Goal: Complete application form

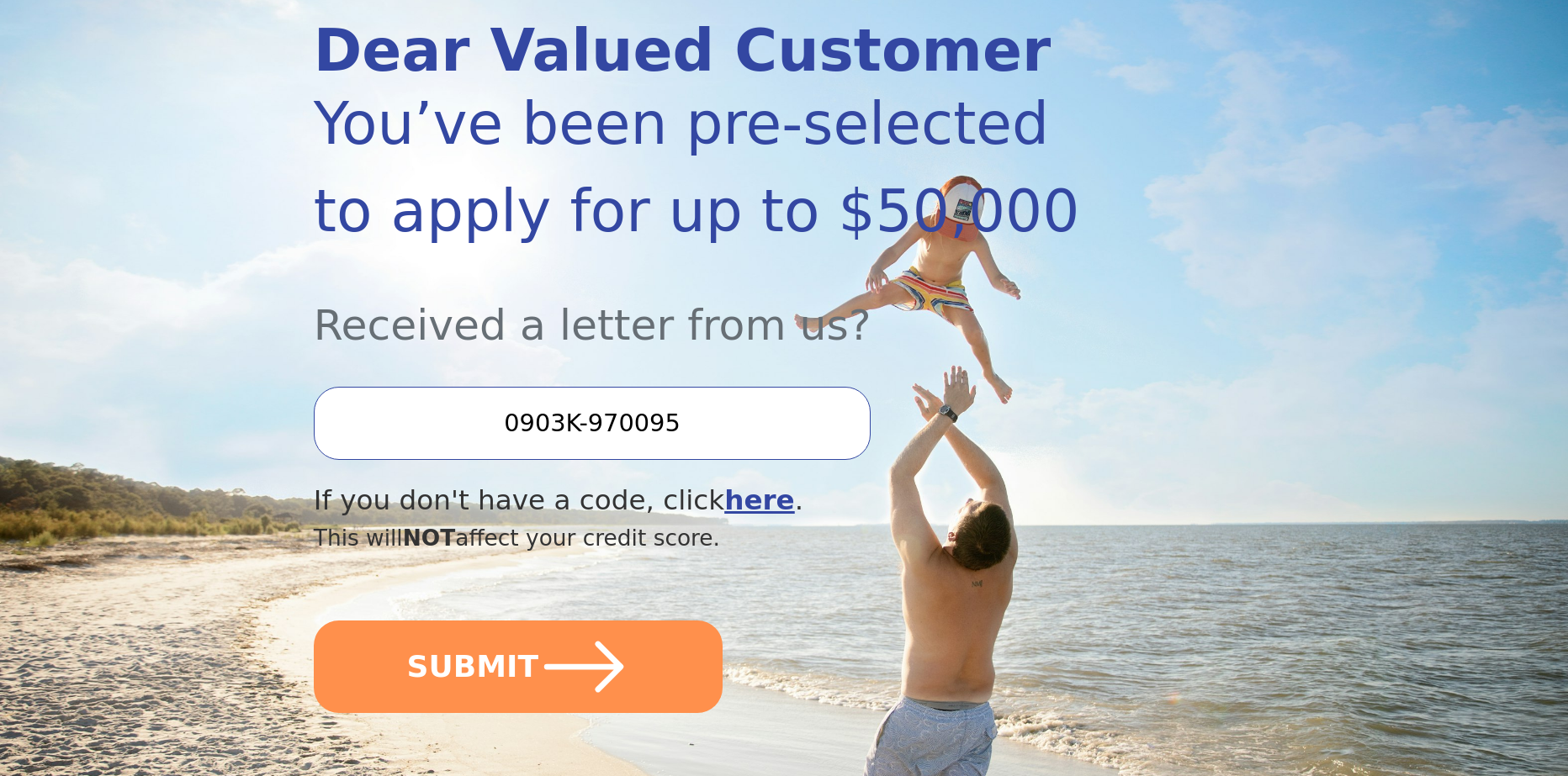
scroll to position [252, 0]
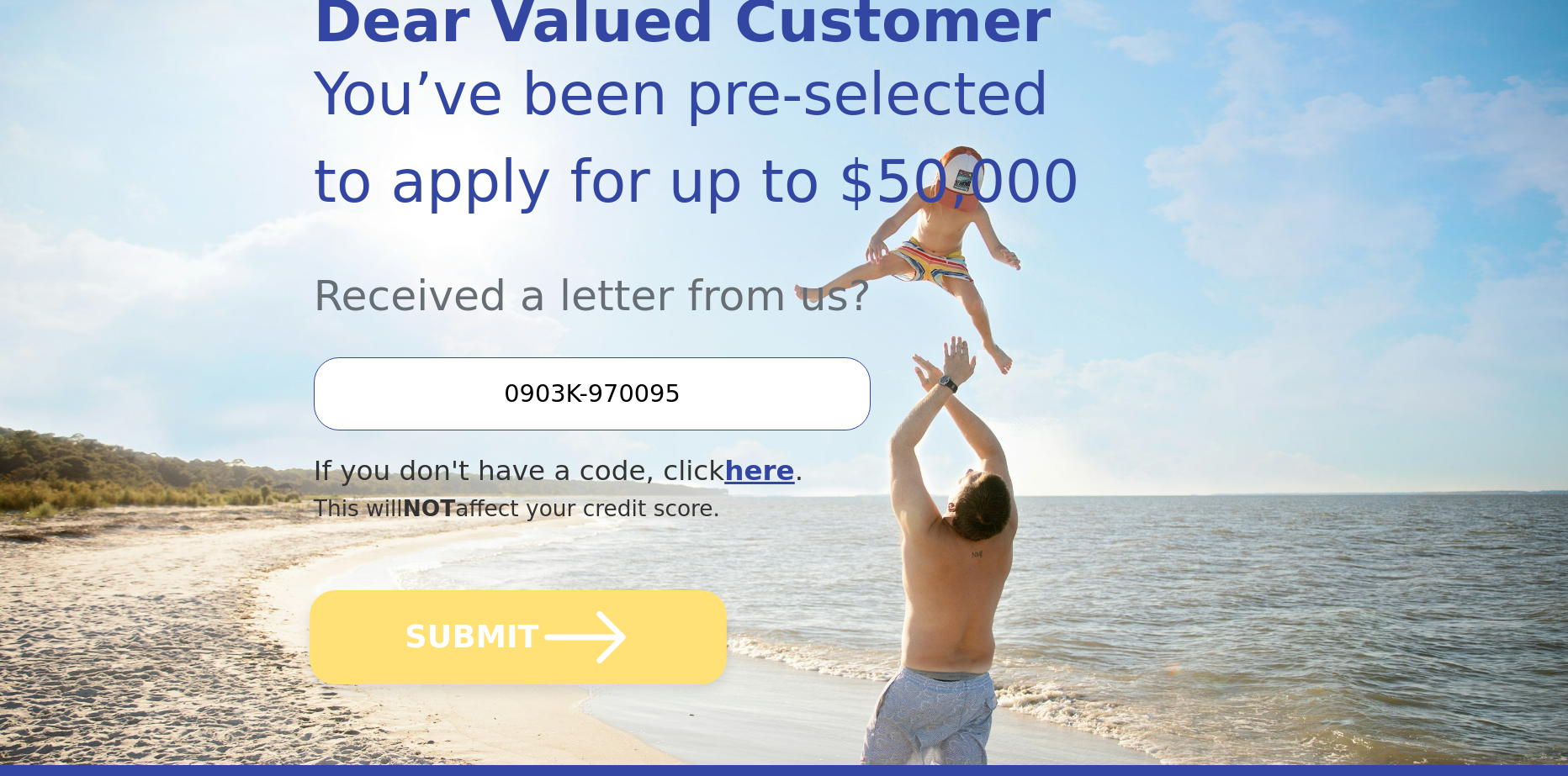
click at [538, 646] on icon "submit" at bounding box center [585, 638] width 93 height 93
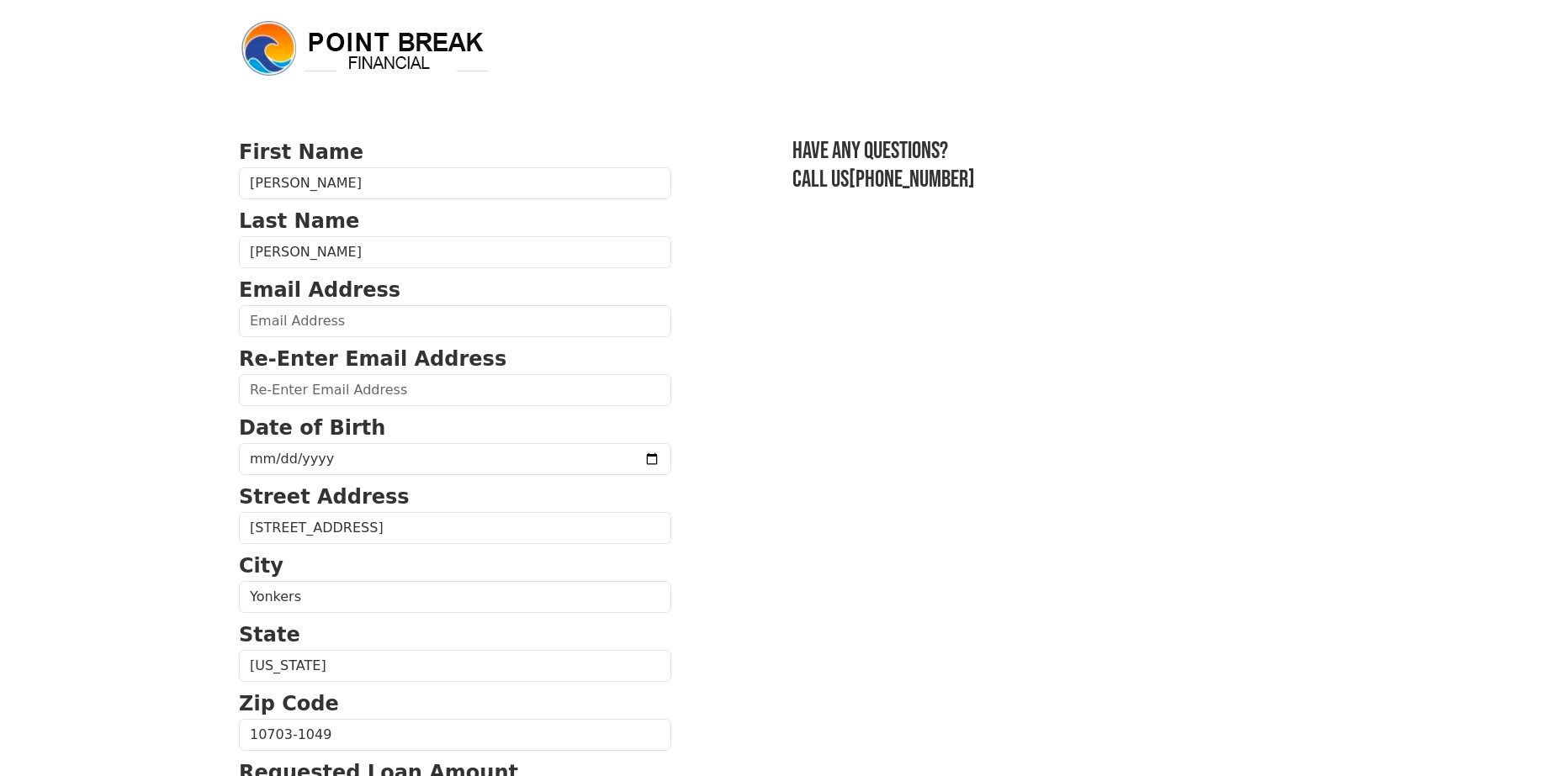
scroll to position [84, 0]
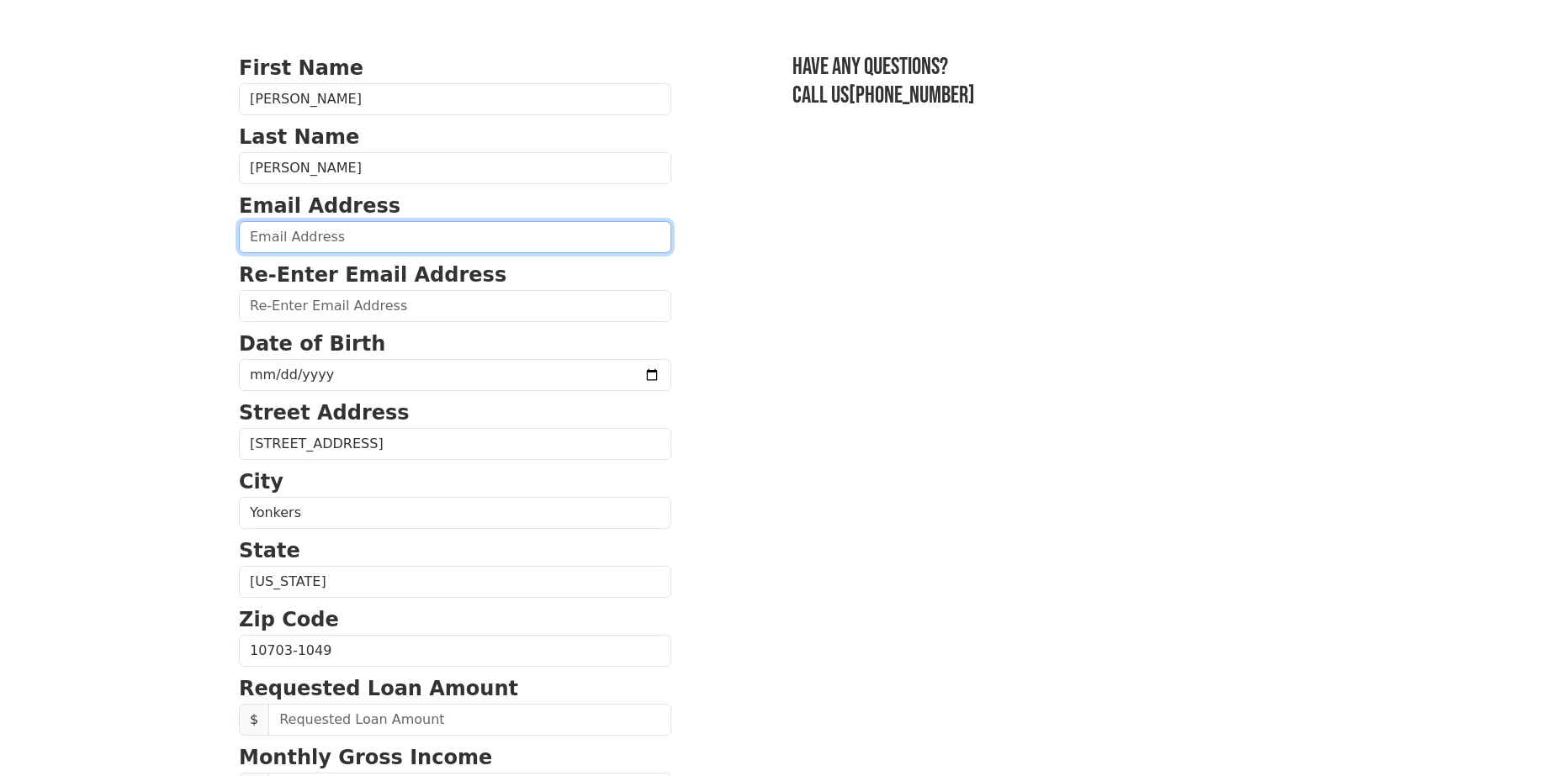
click at [315, 231] on input "email" at bounding box center [455, 237] width 433 height 32
type input "jonathan.guz@yahoo.com"
type input "(646) 634-0857"
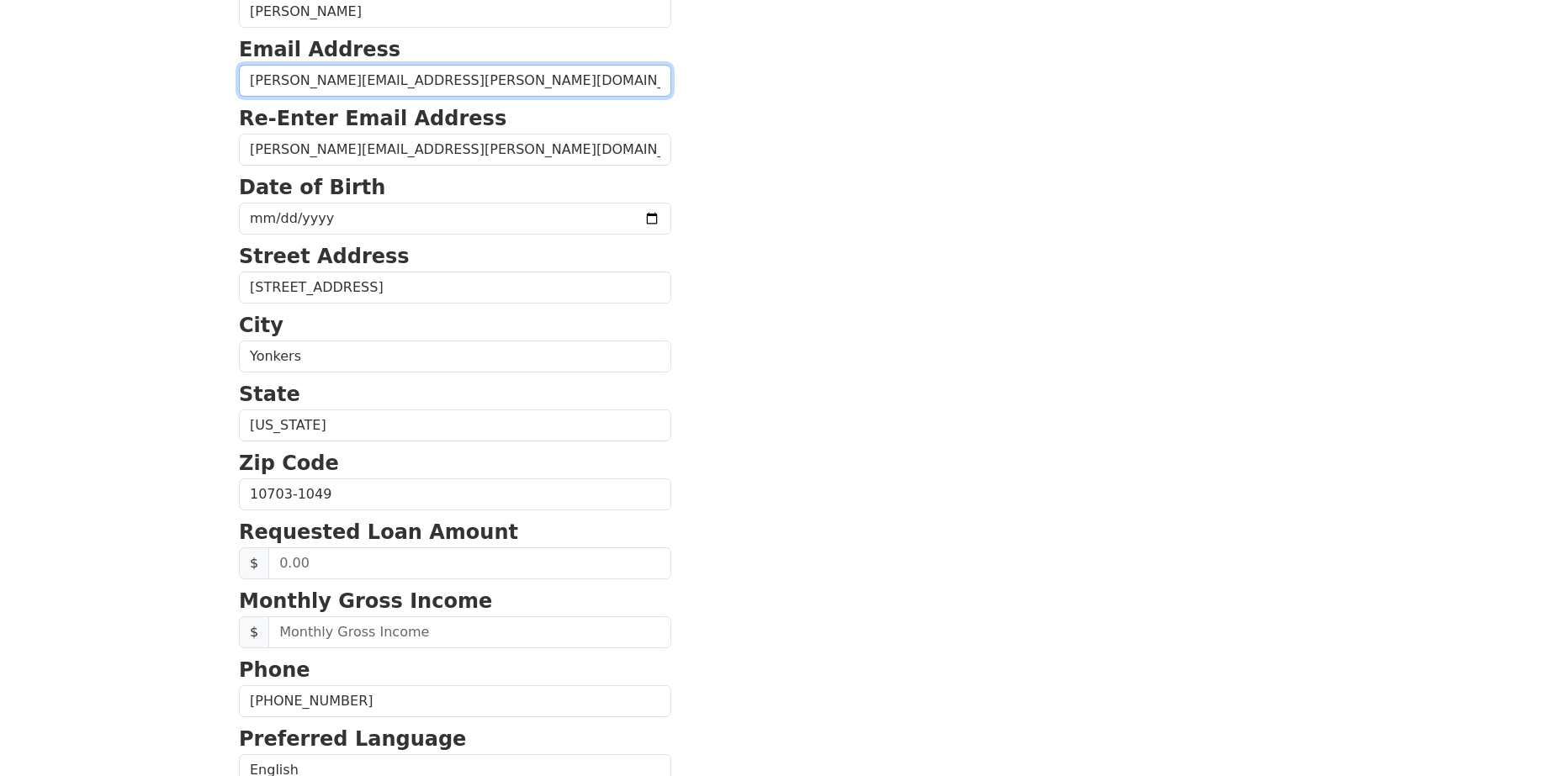
scroll to position [217, 0]
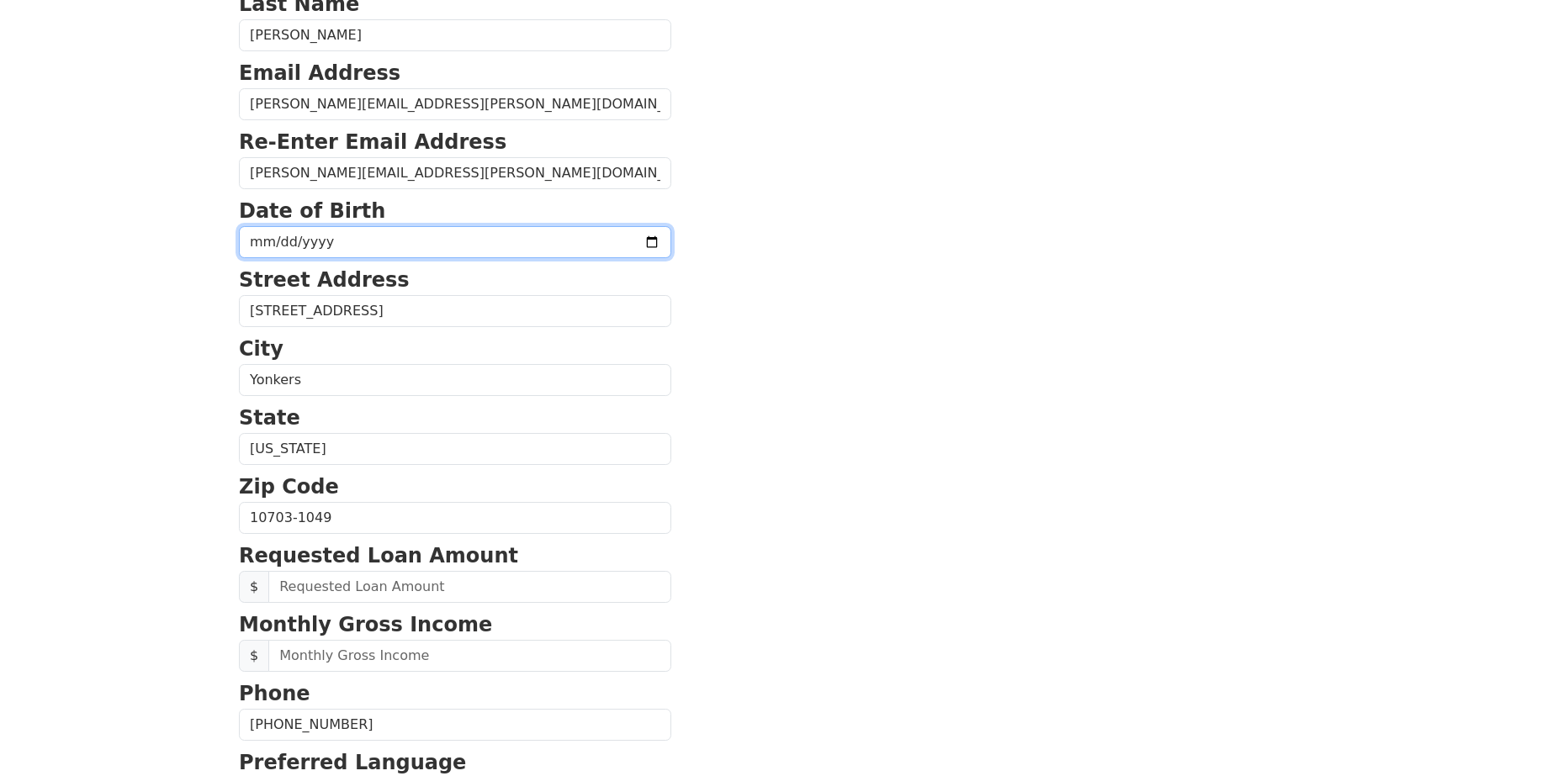
click at [334, 243] on input "date" at bounding box center [455, 243] width 433 height 32
type input "1997-04-17"
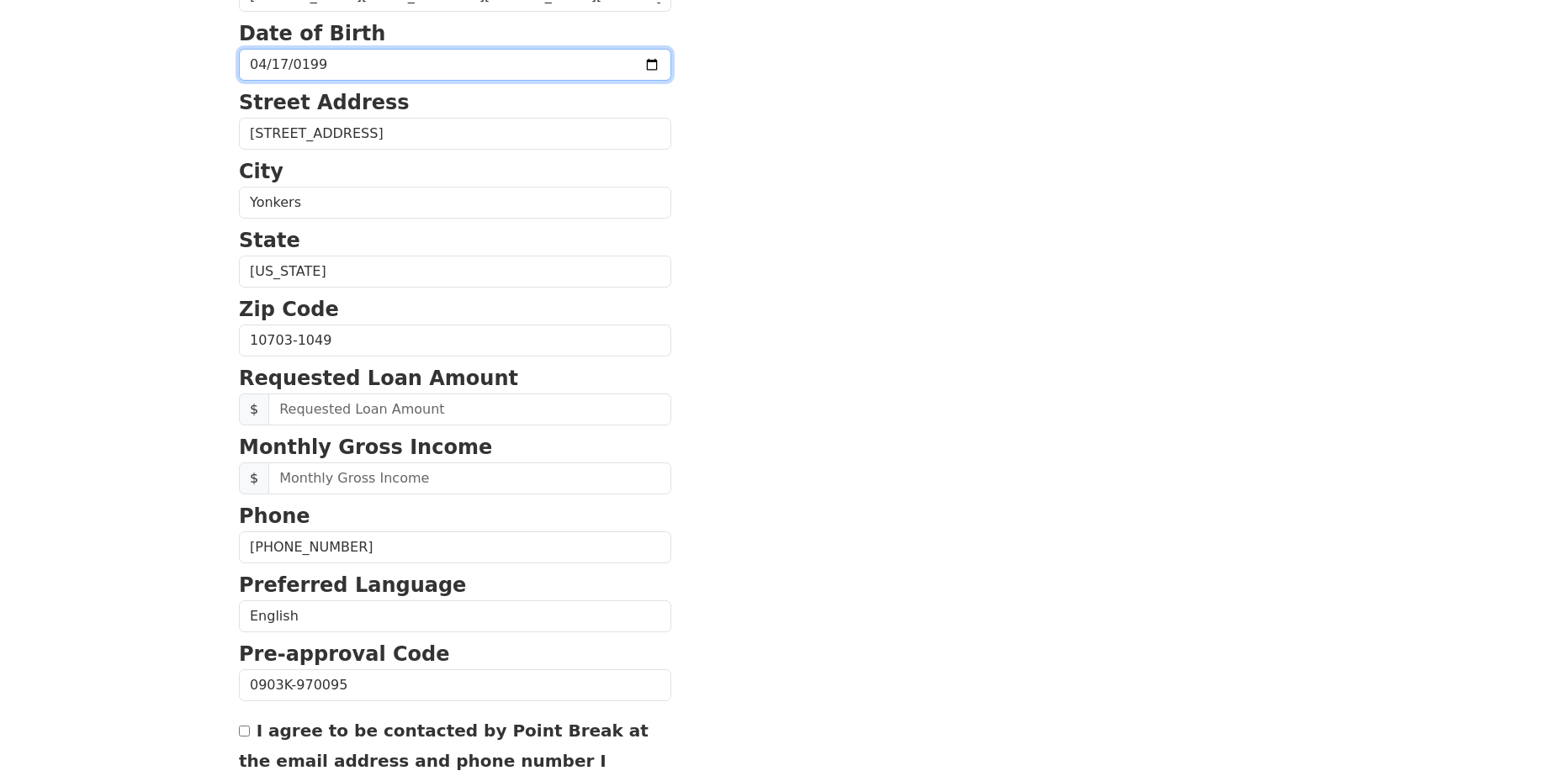
scroll to position [469, 0]
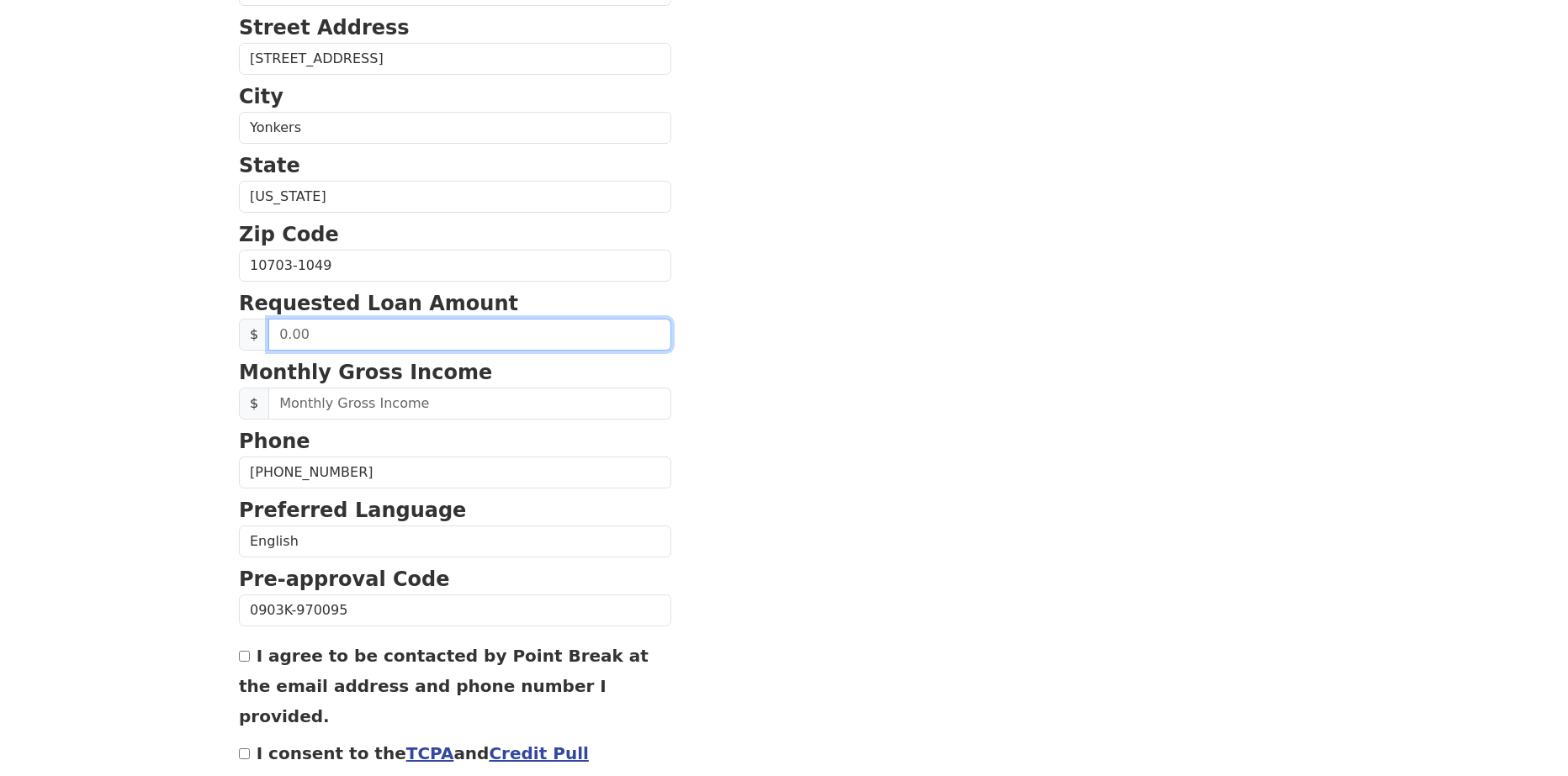
drag, startPoint x: 361, startPoint y: 334, endPoint x: 469, endPoint y: 336, distance: 108.0
click at [361, 334] on input "text" at bounding box center [470, 334] width 403 height 32
type input "25,000.00"
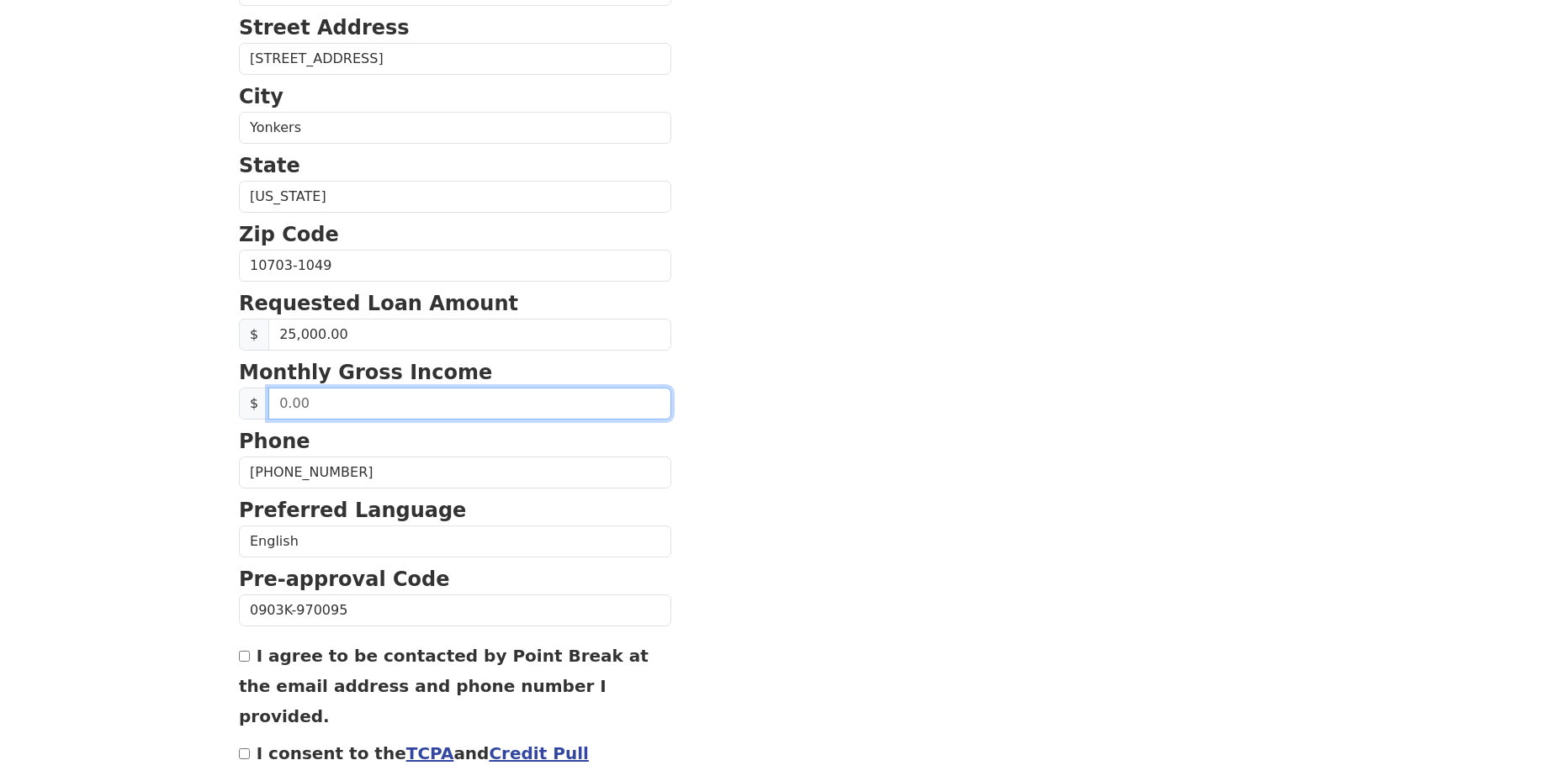
click at [523, 405] on input "text" at bounding box center [470, 404] width 403 height 32
type input "75,000.00"
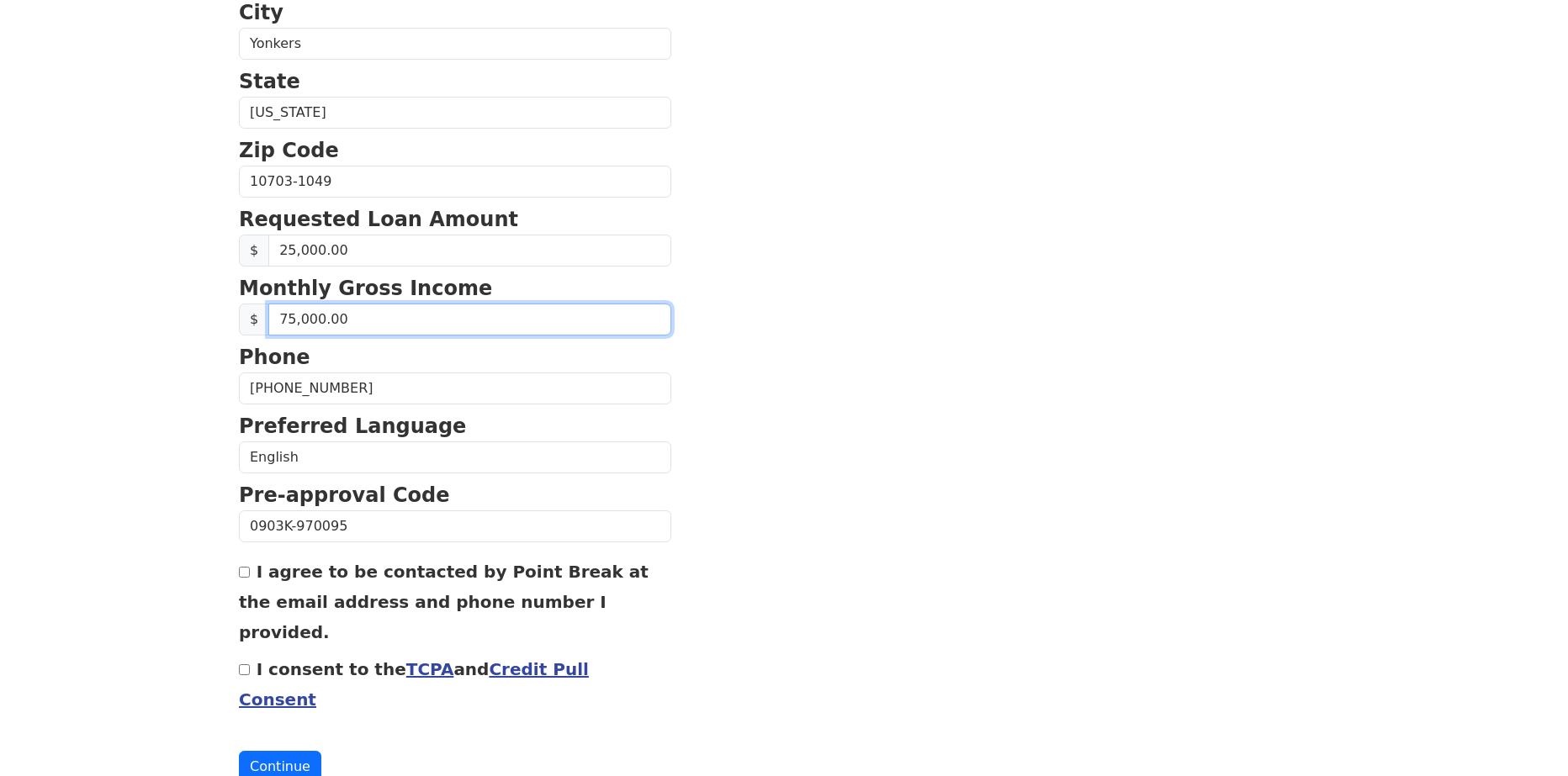
scroll to position [563, 0]
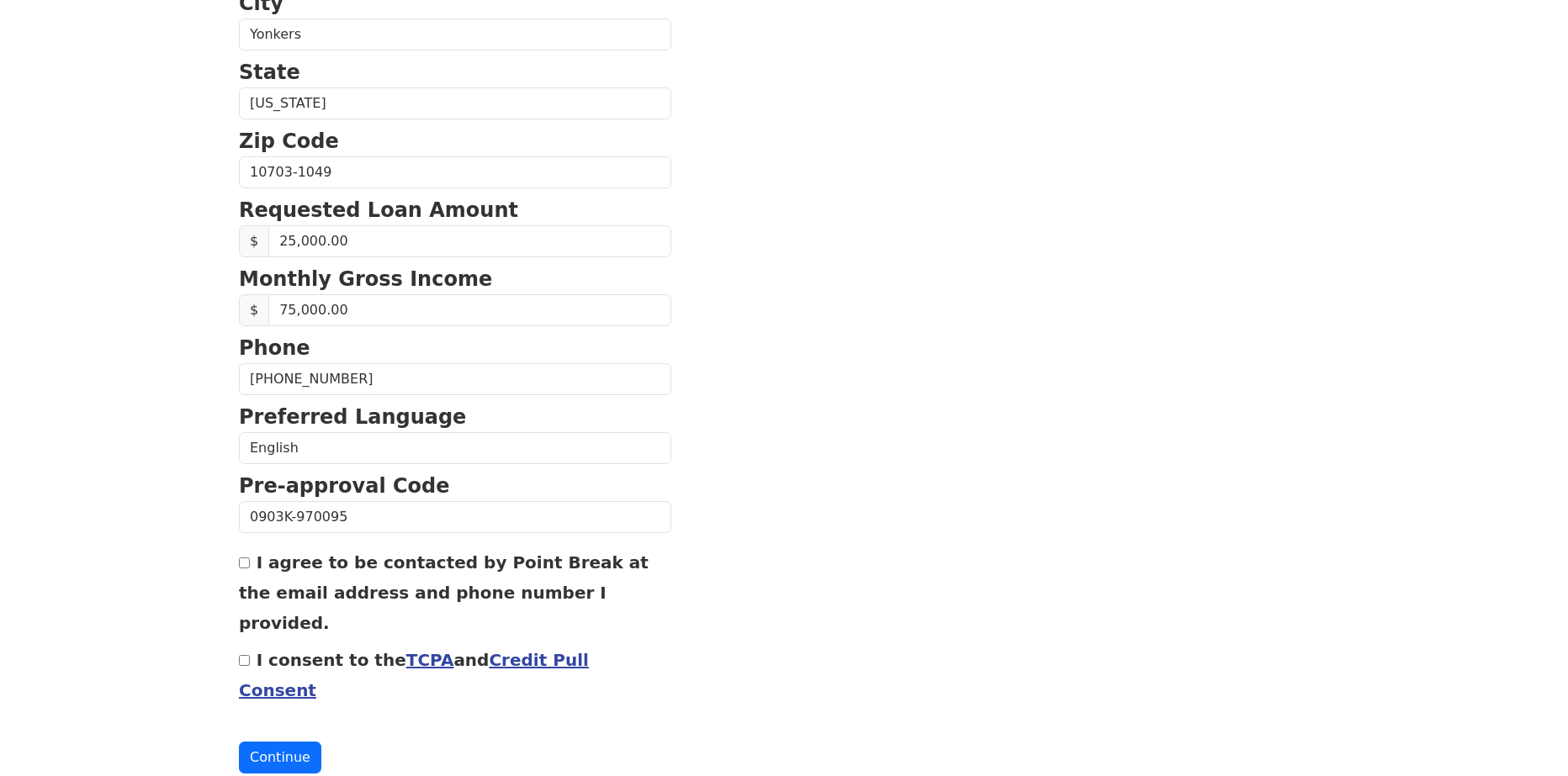
click at [244, 565] on input "I agree to be contacted by Point Break at the email address and phone number I …" at bounding box center [245, 563] width 11 height 11
checkbox input "true"
click at [244, 644] on div "I consent to the TCPA and Credit Pull Consent" at bounding box center [455, 674] width 433 height 61
click at [241, 644] on div "I consent to the TCPA and Credit Pull Consent" at bounding box center [455, 674] width 433 height 61
click at [247, 655] on input "I consent to the TCPA and Credit Pull Consent" at bounding box center [245, 660] width 11 height 11
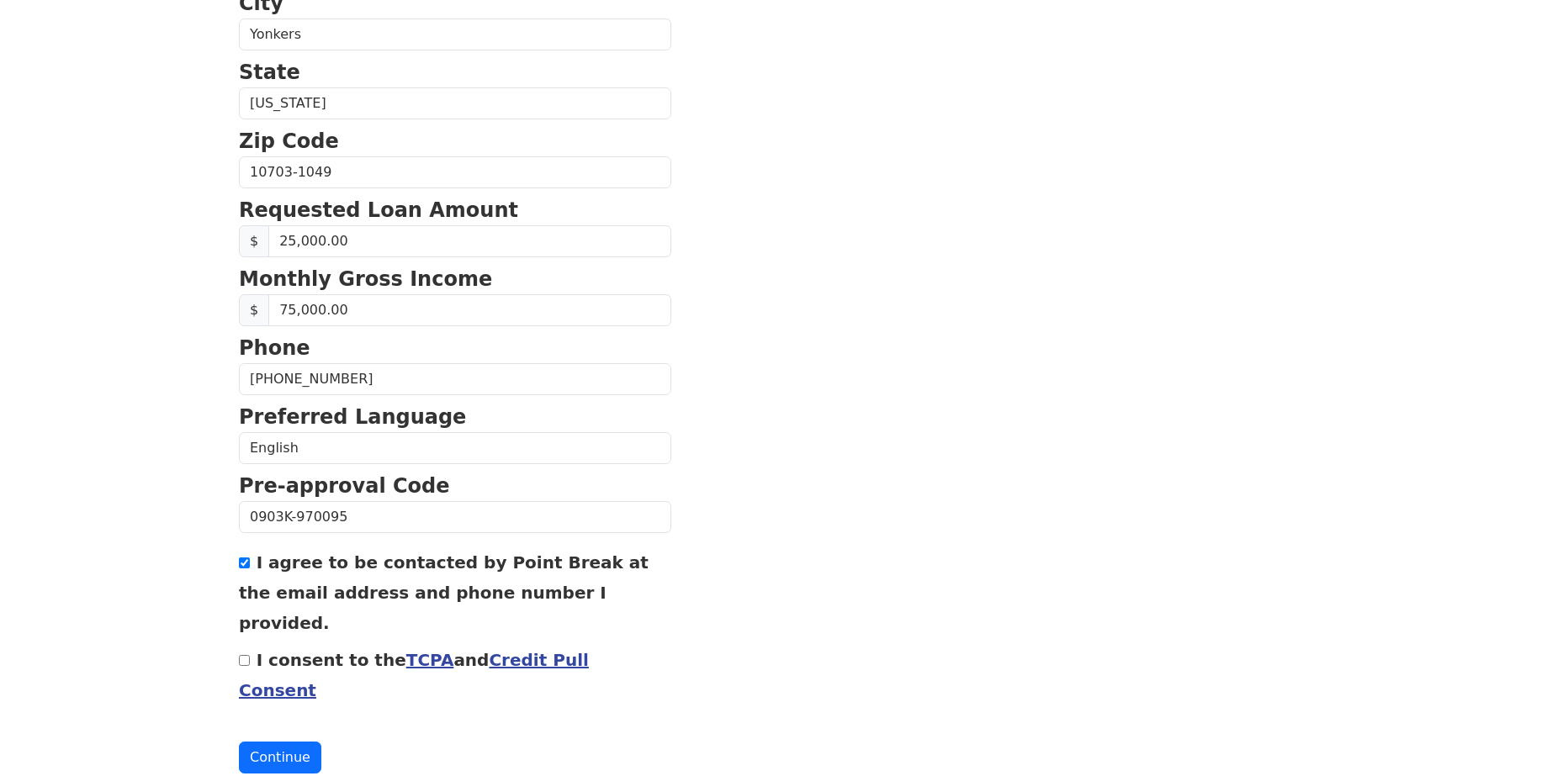
checkbox input "true"
click at [272, 742] on button "Continue" at bounding box center [280, 758] width 82 height 32
